Goal: Navigation & Orientation: Find specific page/section

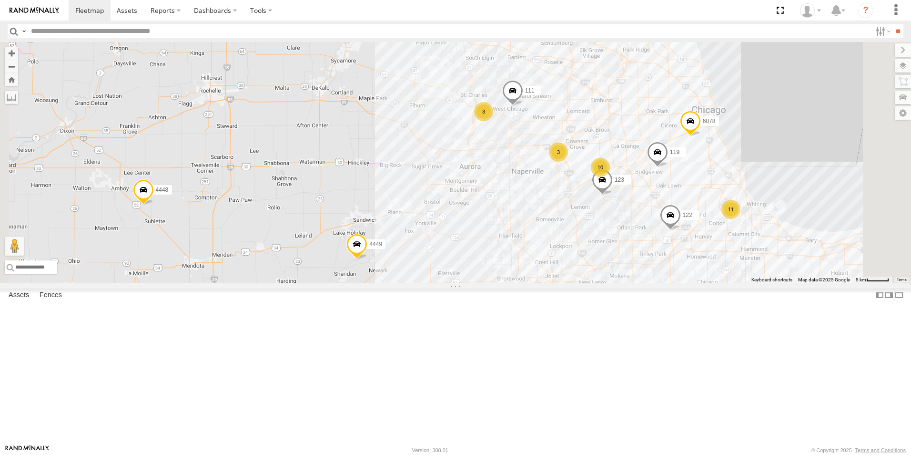
click at [523, 106] on span at bounding box center [512, 93] width 21 height 26
click at [571, 203] on div "10 11 4449 111 119 3 3 127 122 015910000722093 123 125 - [PERSON_NAME] 118 6078…" at bounding box center [455, 162] width 911 height 241
click at [622, 155] on div "4449 111 119 127 122 123 125 - [PERSON_NAME] 118 6078 4448 10 11 3 4" at bounding box center [455, 162] width 911 height 241
click at [523, 106] on span at bounding box center [512, 93] width 21 height 26
click at [509, 80] on link at bounding box center [496, 75] width 24 height 9
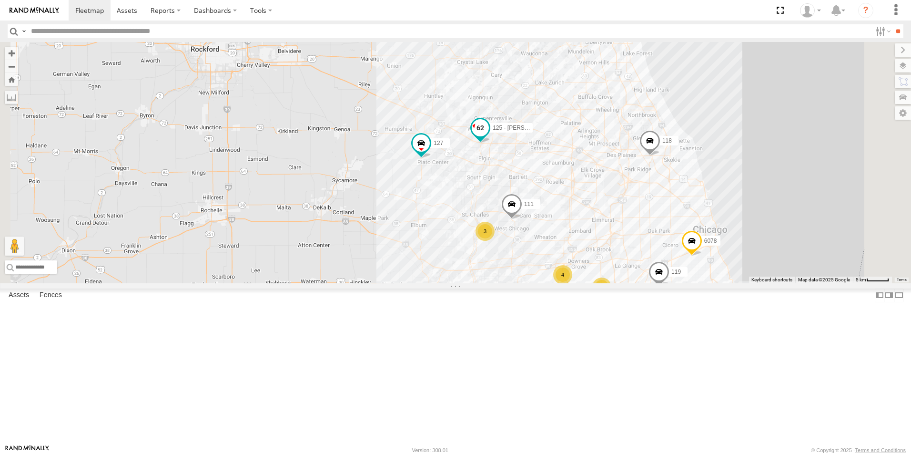
drag, startPoint x: 598, startPoint y: 96, endPoint x: 599, endPoint y: 217, distance: 121.1
click at [491, 143] on div "125 - [PERSON_NAME]" at bounding box center [480, 130] width 21 height 26
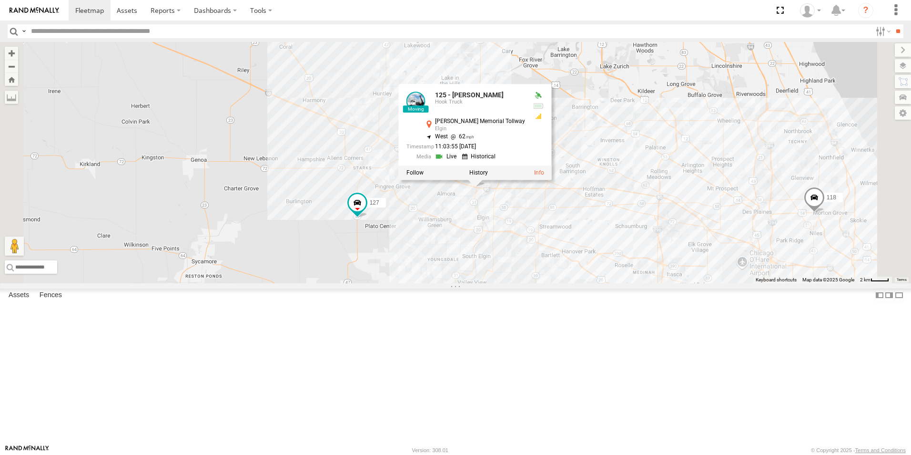
click at [568, 281] on div "4449 111 119 127 122 123 125 - [PERSON_NAME] 118 6078 4448 125 - [PERSON_NAME] …" at bounding box center [455, 162] width 911 height 241
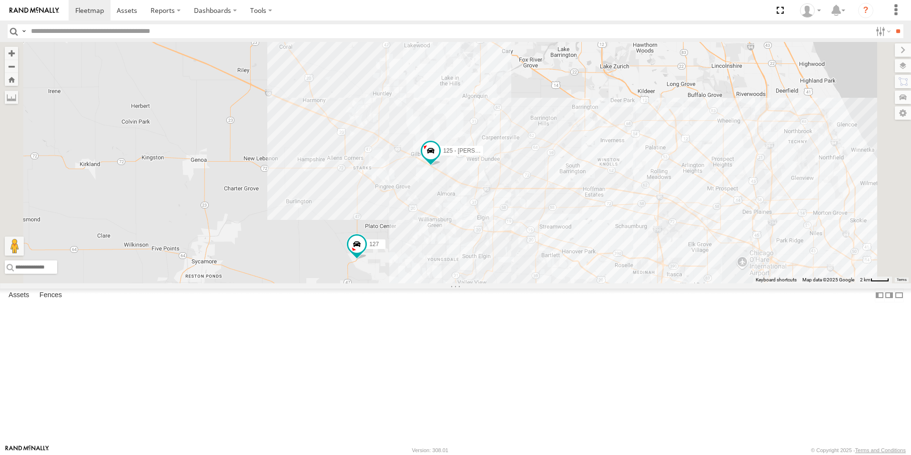
click at [0, 0] on div at bounding box center [0, 0] width 0 height 0
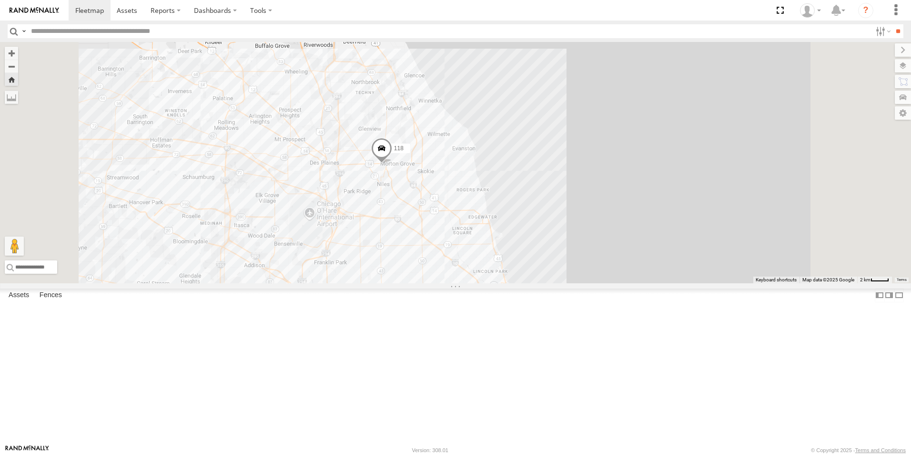
scroll to position [191, 0]
click at [0, 0] on div at bounding box center [0, 0] width 0 height 0
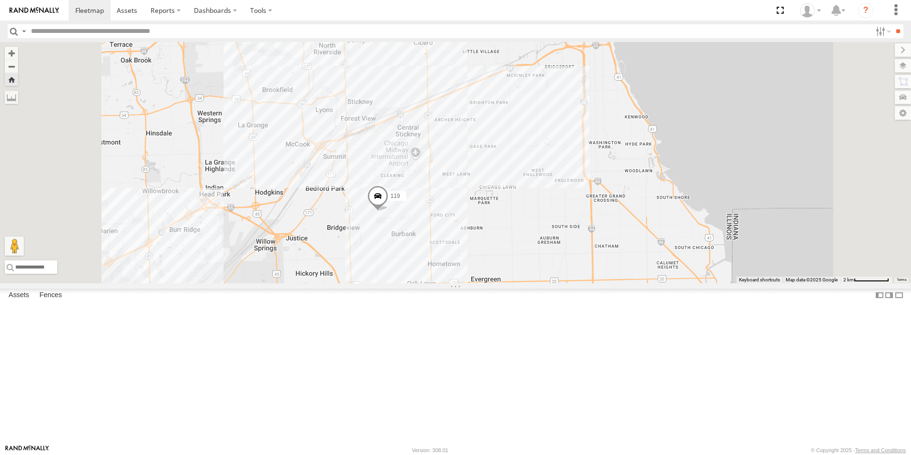
click at [0, 0] on div at bounding box center [0, 0] width 0 height 0
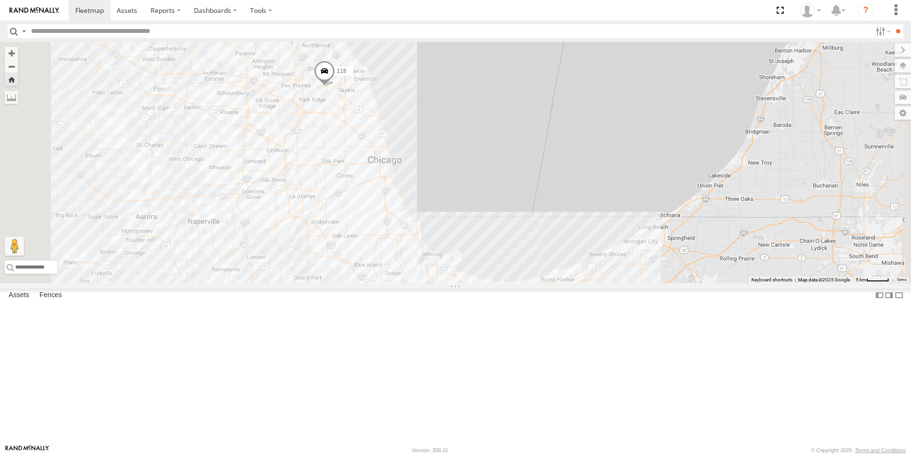
click at [22, 9] on img at bounding box center [35, 10] width 50 height 7
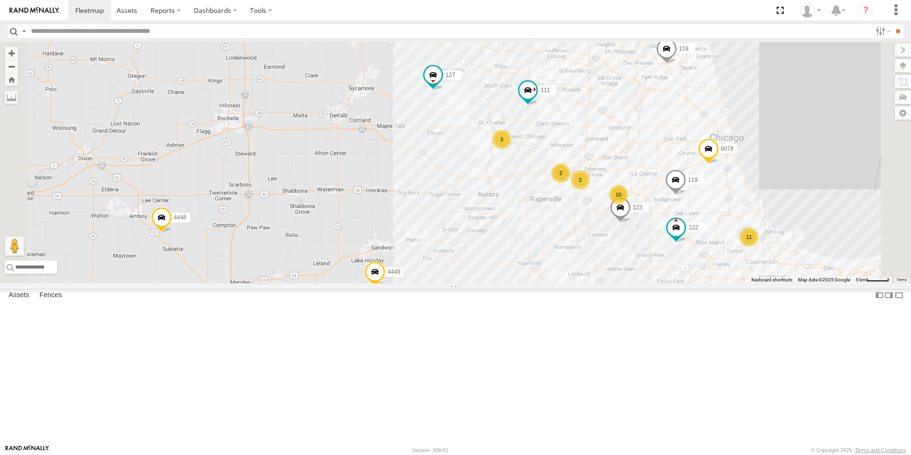
click at [43, 10] on img at bounding box center [35, 10] width 50 height 7
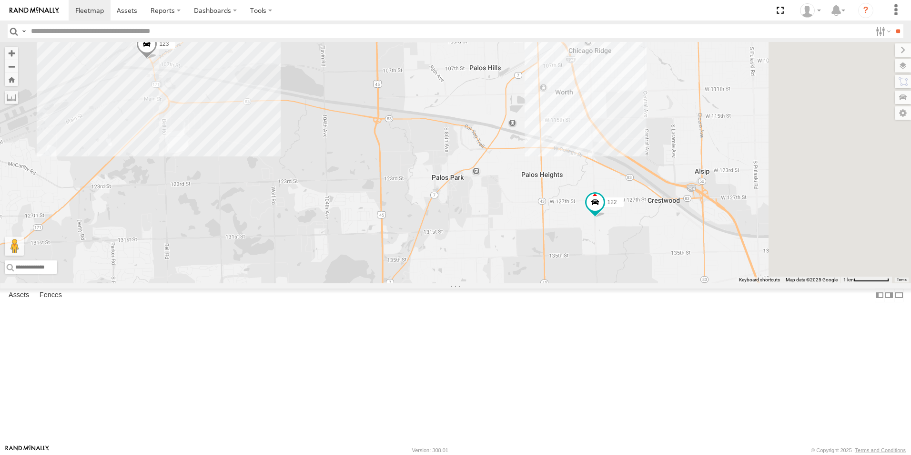
drag, startPoint x: 789, startPoint y: 315, endPoint x: 591, endPoint y: 252, distance: 208.0
click at [585, 250] on div "4449 111 119 127 122 123 125 - Ken 118 6078 4448 126 - Cory F 015910000722093 0…" at bounding box center [455, 162] width 911 height 241
